Goal: Navigation & Orientation: Find specific page/section

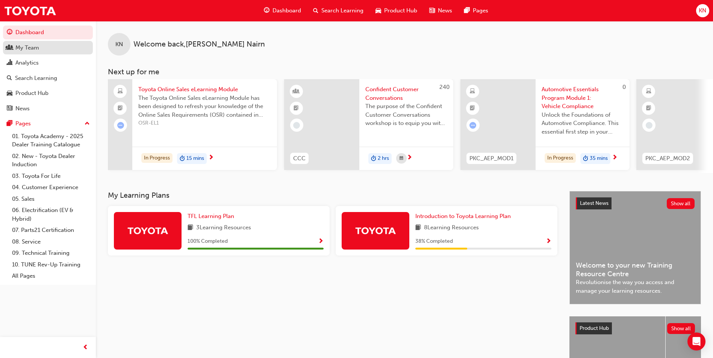
click at [39, 48] on div "My Team" at bounding box center [27, 48] width 24 height 9
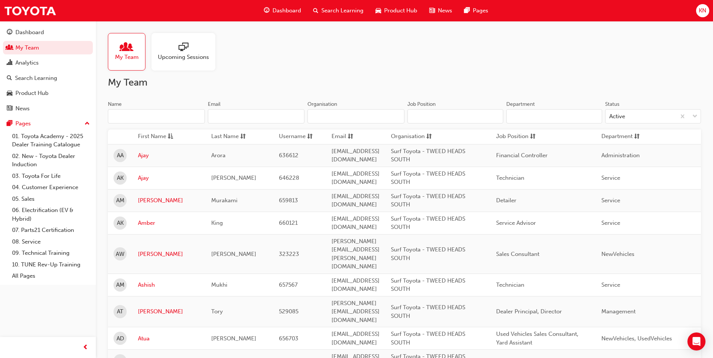
click at [171, 50] on div at bounding box center [183, 47] width 51 height 11
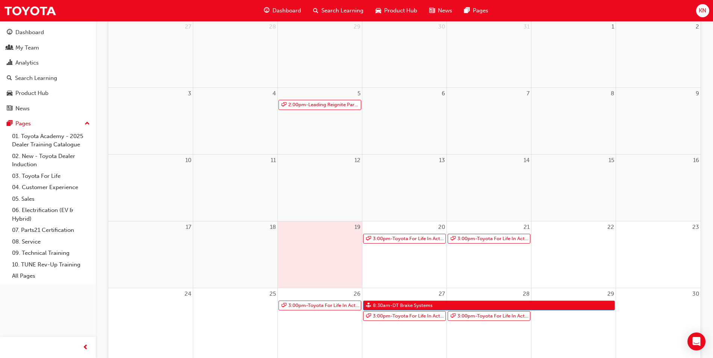
scroll to position [113, 0]
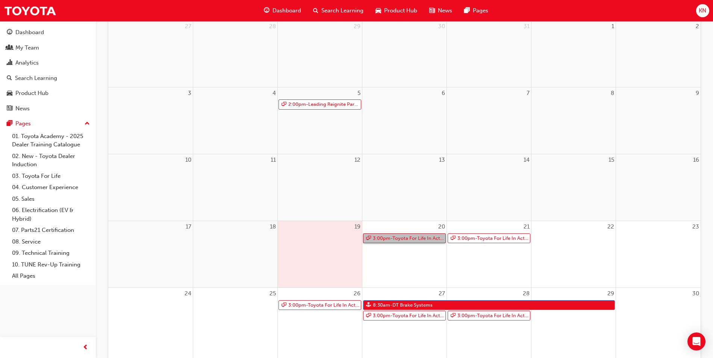
click at [412, 239] on link "3:00pm - Toyota For Life In Action - Virtual Classroom" at bounding box center [404, 239] width 83 height 10
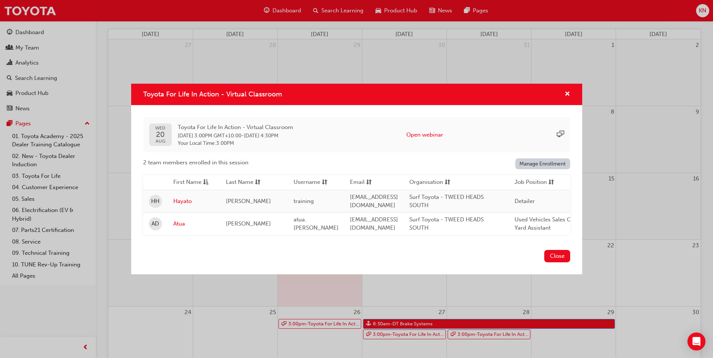
scroll to position [75, 0]
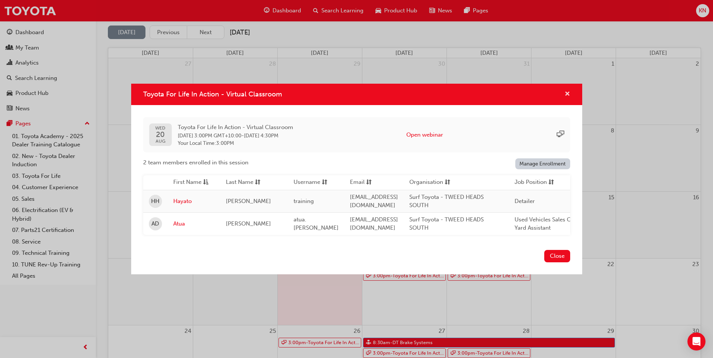
click at [569, 91] on span "cross-icon" at bounding box center [567, 94] width 6 height 7
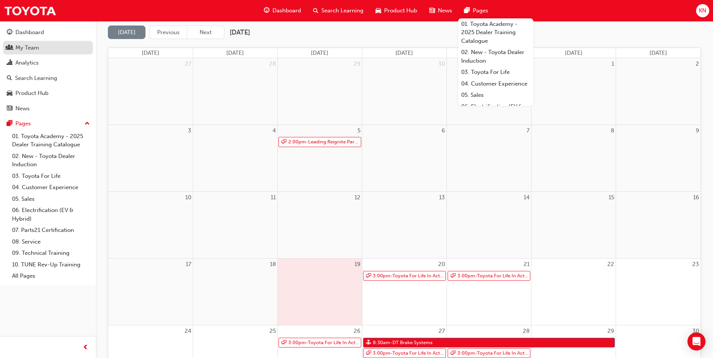
drag, startPoint x: 45, startPoint y: 51, endPoint x: 66, endPoint y: 52, distance: 21.4
click at [45, 51] on div "My Team" at bounding box center [48, 47] width 82 height 9
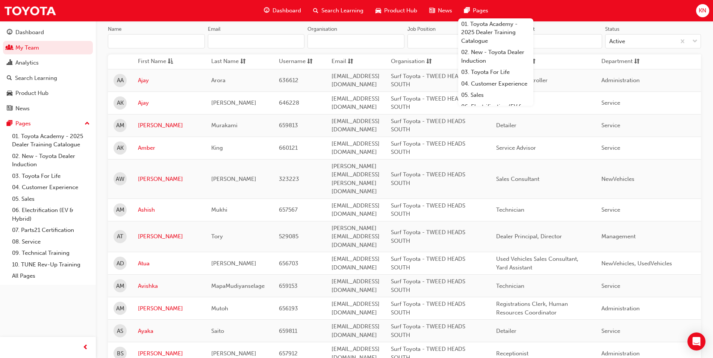
click at [147, 43] on input "Name" at bounding box center [156, 41] width 97 height 14
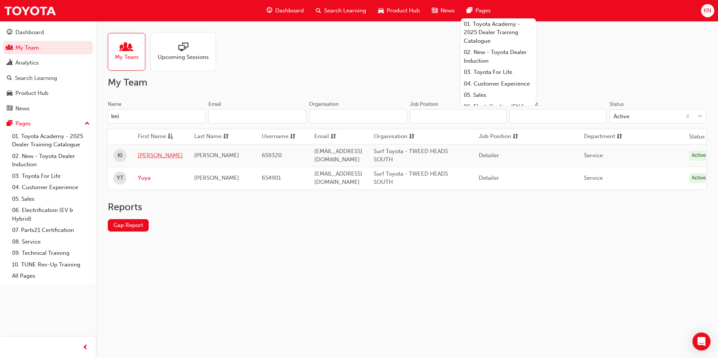
type input "kei"
click at [144, 156] on link "[PERSON_NAME]" at bounding box center [160, 155] width 45 height 9
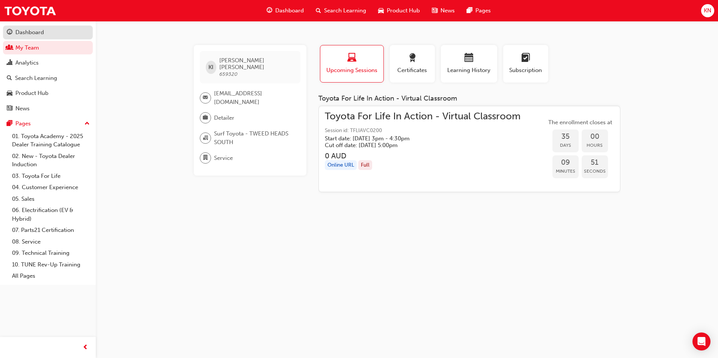
drag, startPoint x: 17, startPoint y: 32, endPoint x: 26, endPoint y: 32, distance: 9.4
click at [17, 32] on div "Dashboard" at bounding box center [29, 32] width 29 height 9
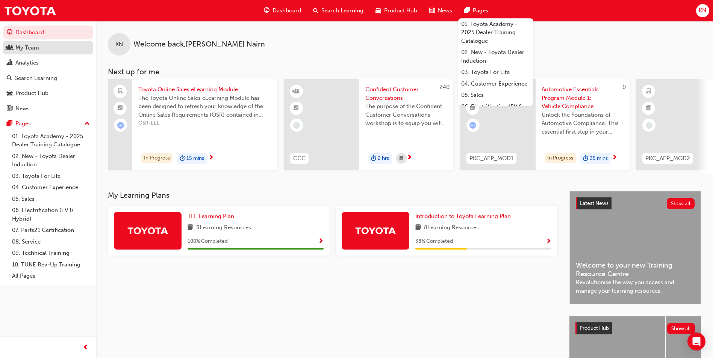
drag, startPoint x: 33, startPoint y: 47, endPoint x: 40, endPoint y: 47, distance: 7.5
click at [33, 47] on div "My Team" at bounding box center [27, 48] width 24 height 9
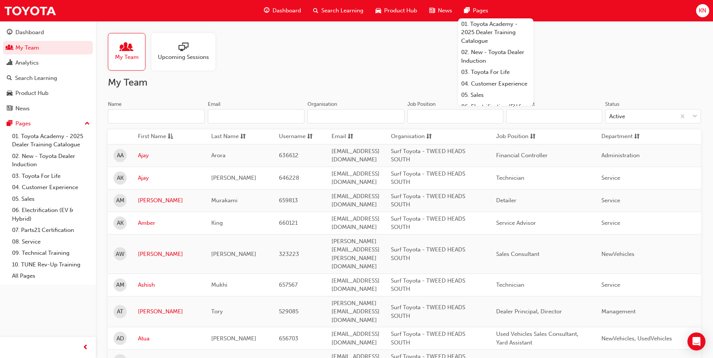
click at [172, 42] on div "Upcoming Sessions" at bounding box center [183, 52] width 64 height 38
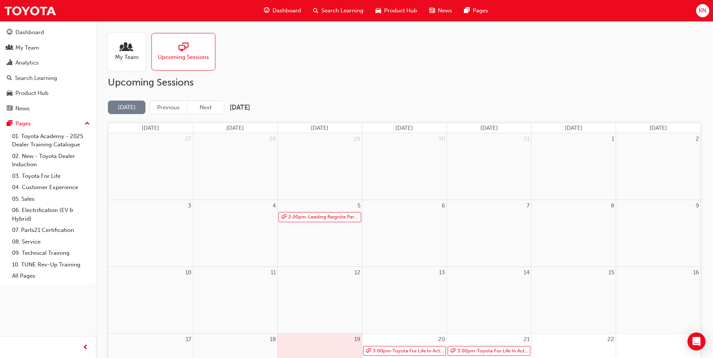
scroll to position [75, 0]
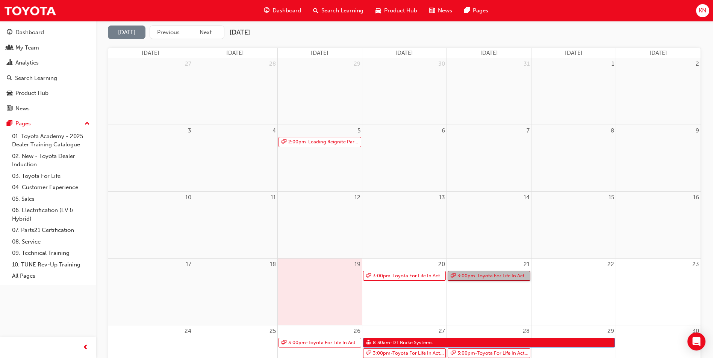
click at [471, 276] on link "3:00pm - Toyota For Life In Action - Virtual Classroom" at bounding box center [488, 276] width 83 height 10
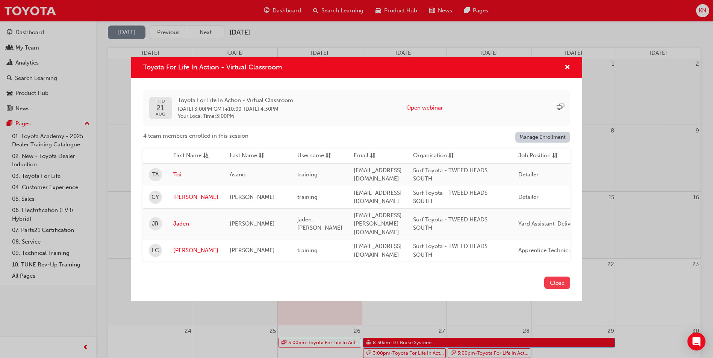
click at [554, 284] on button "Close" at bounding box center [557, 283] width 26 height 12
